Goal: Navigation & Orientation: Find specific page/section

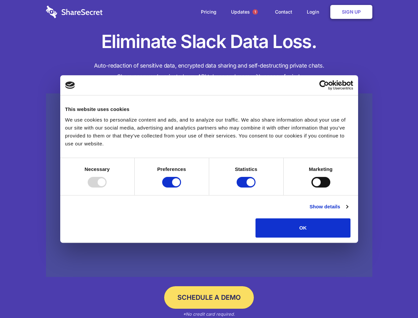
click at [107, 187] on div at bounding box center [97, 182] width 19 height 11
click at [181, 187] on input "Preferences" at bounding box center [171, 182] width 19 height 11
checkbox input "false"
click at [247, 187] on input "Statistics" at bounding box center [246, 182] width 19 height 11
checkbox input "false"
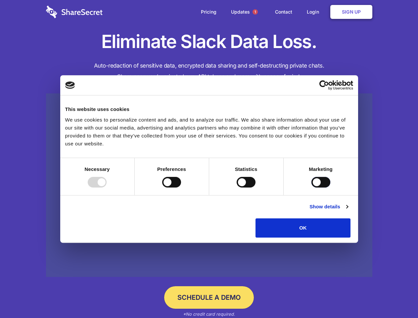
click at [312, 187] on input "Marketing" at bounding box center [321, 182] width 19 height 11
checkbox input "true"
click at [348, 211] on link "Show details" at bounding box center [329, 207] width 38 height 8
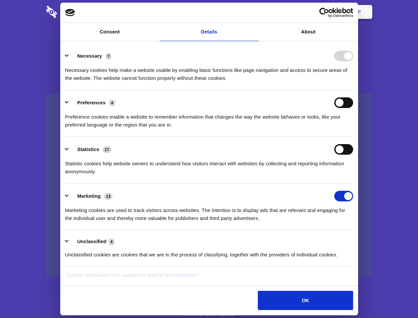
click at [353, 90] on li "Necessary 7 Necessary cookies help make a website usable by enabling basic func…" at bounding box center [209, 66] width 288 height 47
click at [255, 12] on span "1" at bounding box center [255, 11] width 5 height 5
